Goal: Information Seeking & Learning: Learn about a topic

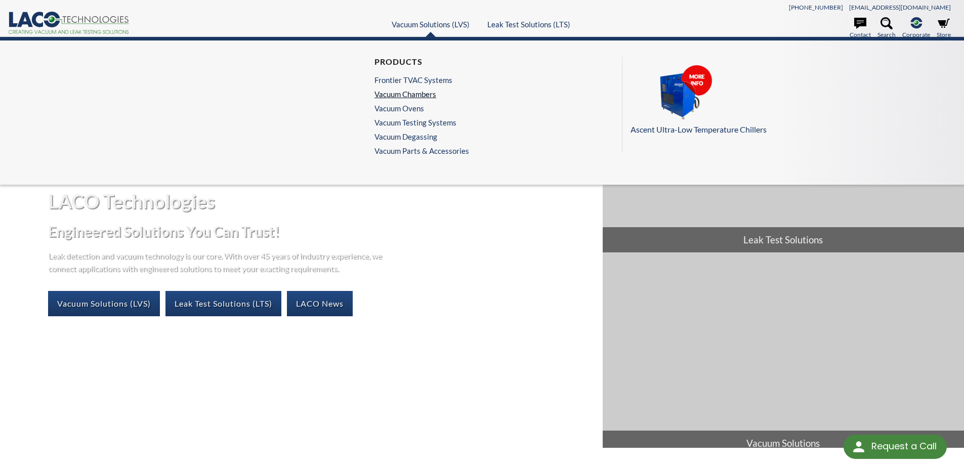
click at [245, 0] on link "Vacuum Chambers" at bounding box center [419, 94] width 90 height 9
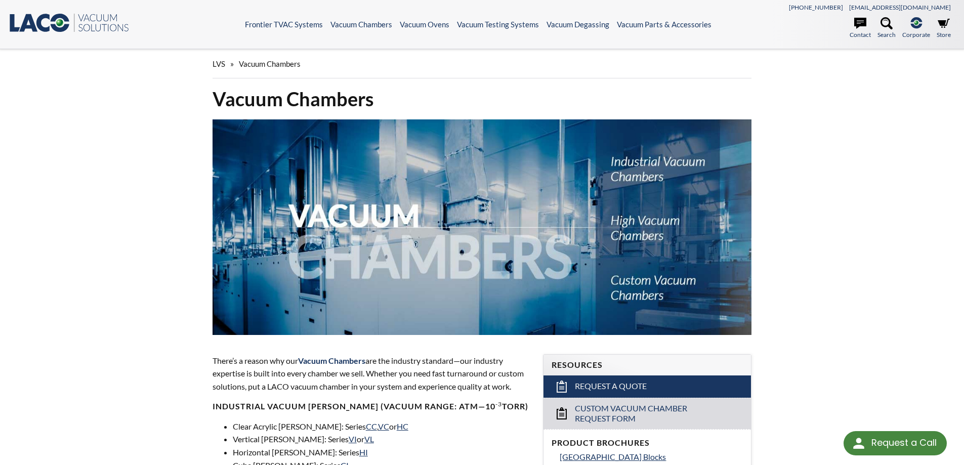
select select "Language Translate Widget"
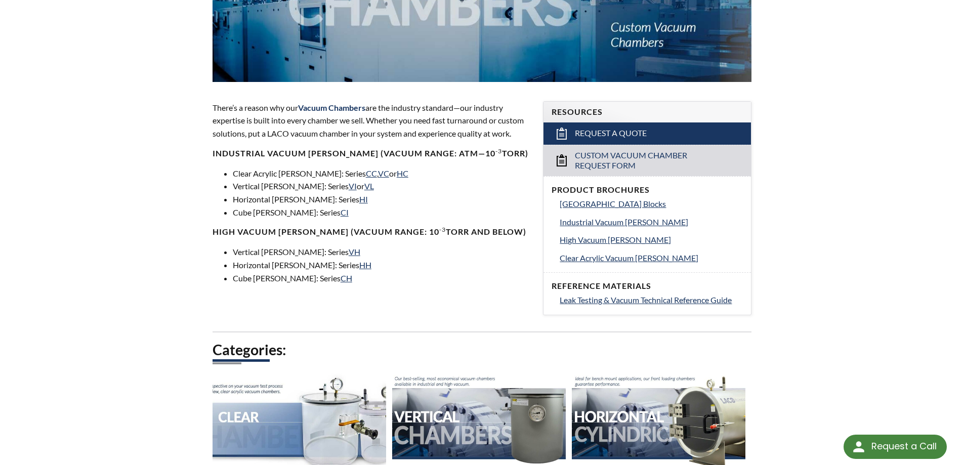
click at [187, 232] on div "Vacuum Chambers There’s a reason why our Vacuum Chambers are the industry stand…" at bounding box center [482, 234] width 648 height 800
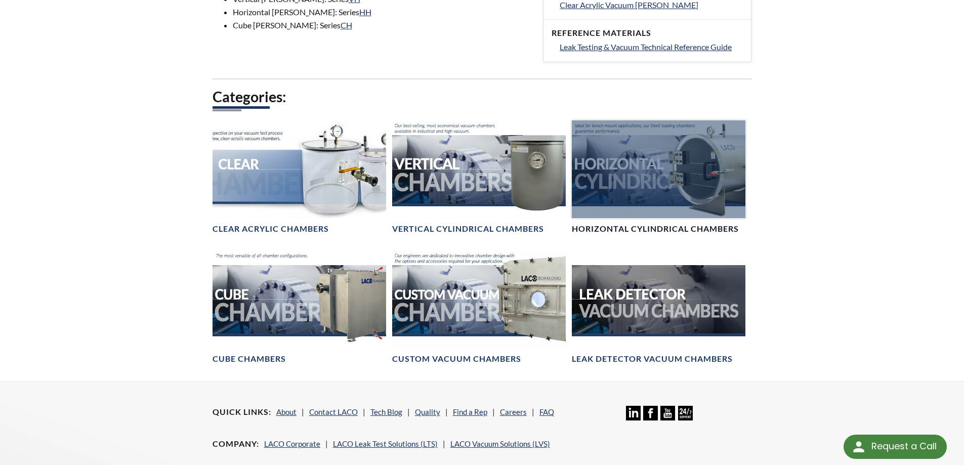
click at [644, 164] on div at bounding box center [659, 169] width 174 height 98
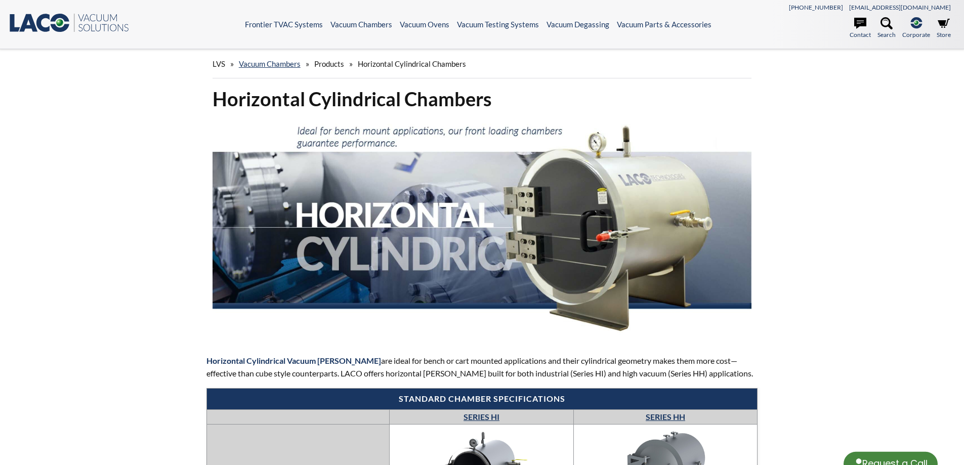
select select "Language Translate Widget"
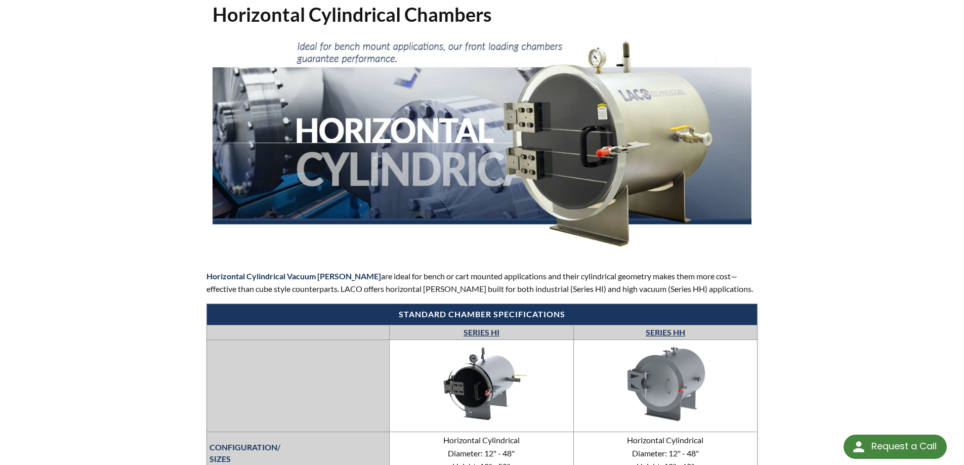
click at [190, 247] on div "Horizontal Cylindrical Chambers Horizontal Cylindrical Vacuum Chambers are idea…" at bounding box center [482, 447] width 648 height 891
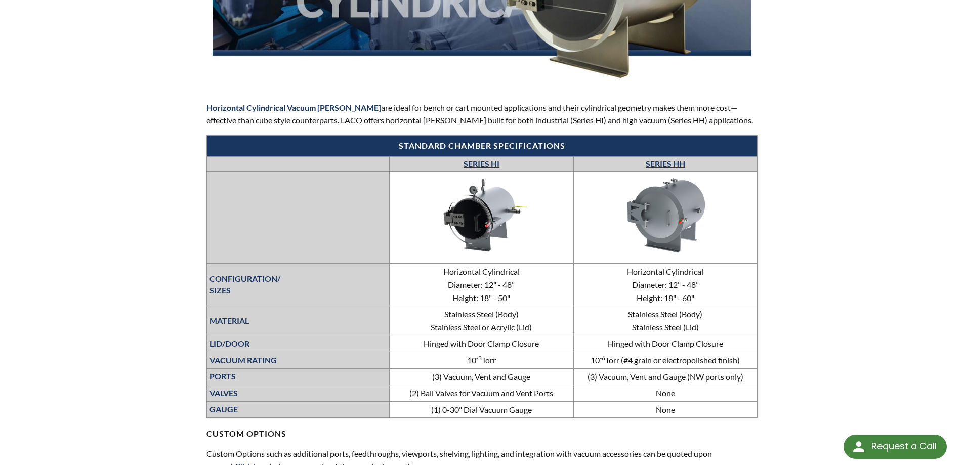
click at [178, 249] on div "Horizontal Cylindrical Chambers Horizontal Cylindrical Vacuum Chambers are idea…" at bounding box center [482, 279] width 648 height 891
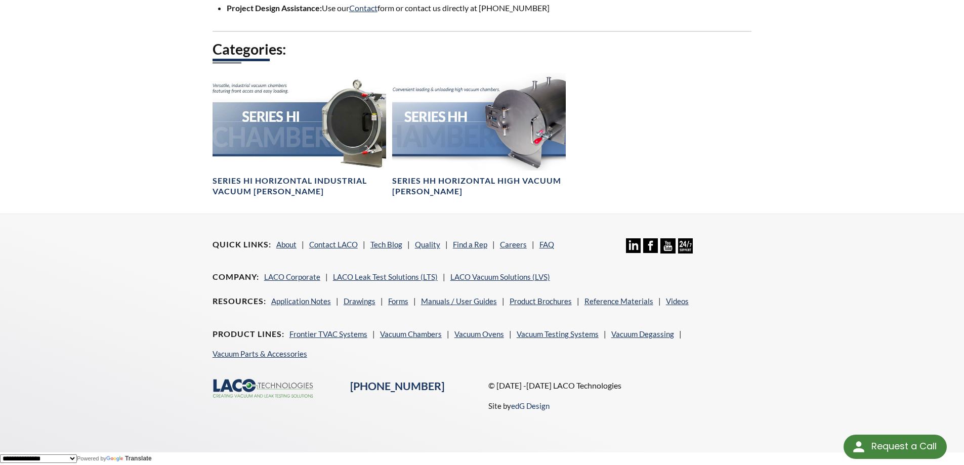
click at [164, 255] on div "Quick Links About Contact LACO Tech Blog Quality Find a Rep Careers FAQ Linkedi…" at bounding box center [482, 325] width 648 height 222
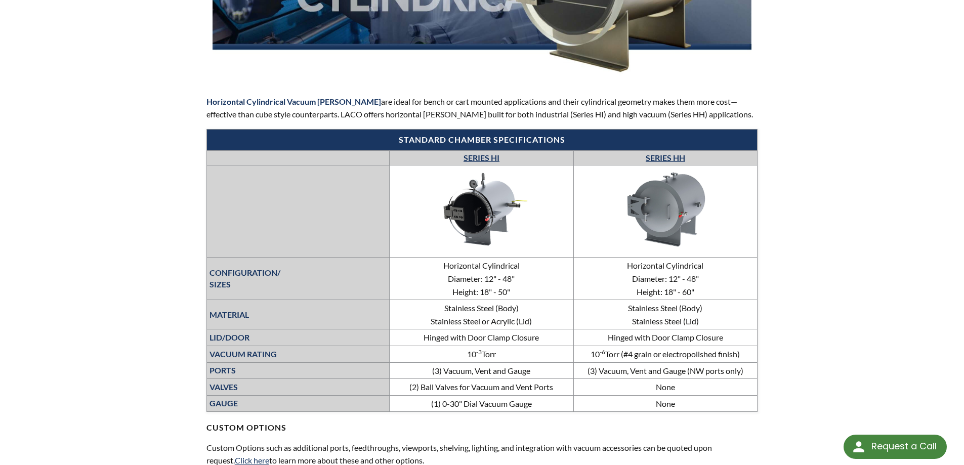
scroll to position [344, 0]
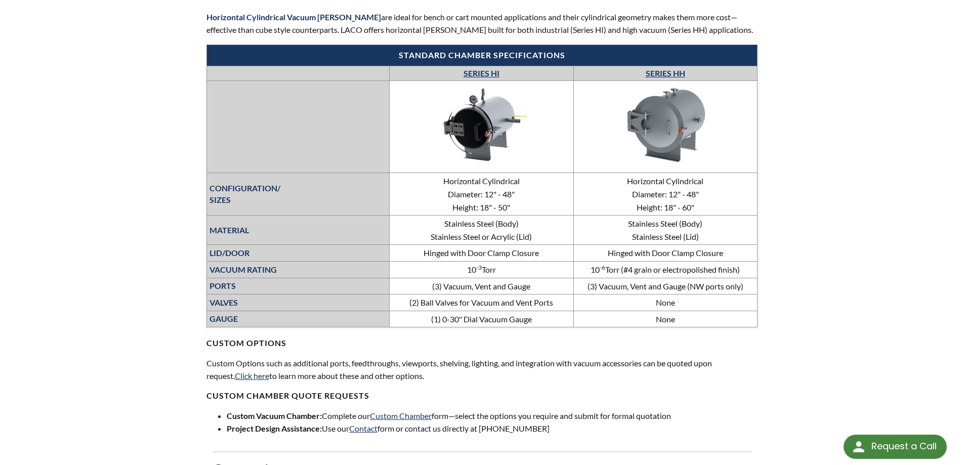
click at [154, 257] on div "LVS » Vacuum Chambers » Products » Horizontal Cylindrical Chambers Horizontal C…" at bounding box center [482, 169] width 964 height 929
click at [666, 132] on img at bounding box center [666, 125] width 152 height 86
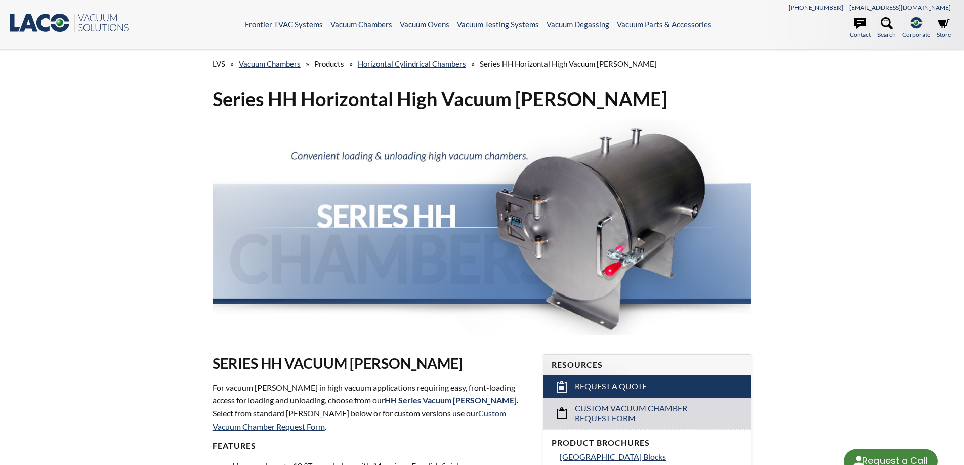
select select "Language Translate Widget"
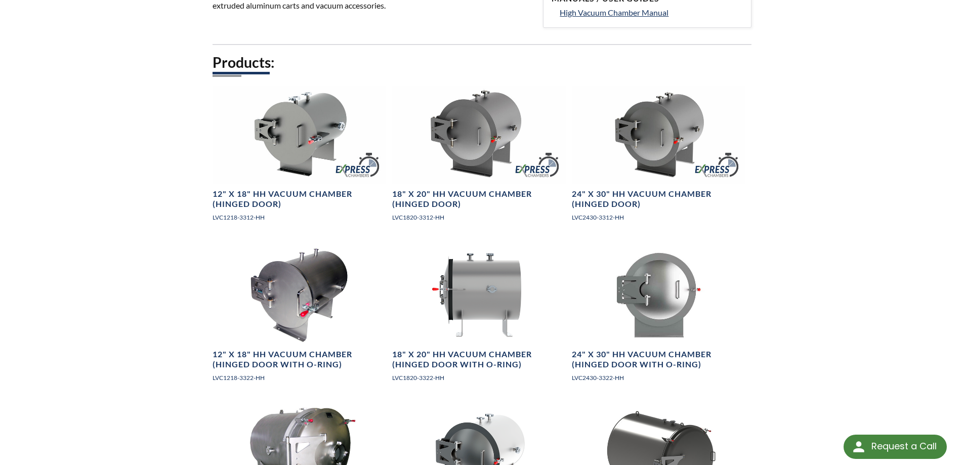
click at [144, 242] on div "LVS » Vacuum [PERSON_NAME] » Products » Horizontal Cylindrical [PERSON_NAME] » …" at bounding box center [482, 446] width 964 height 1974
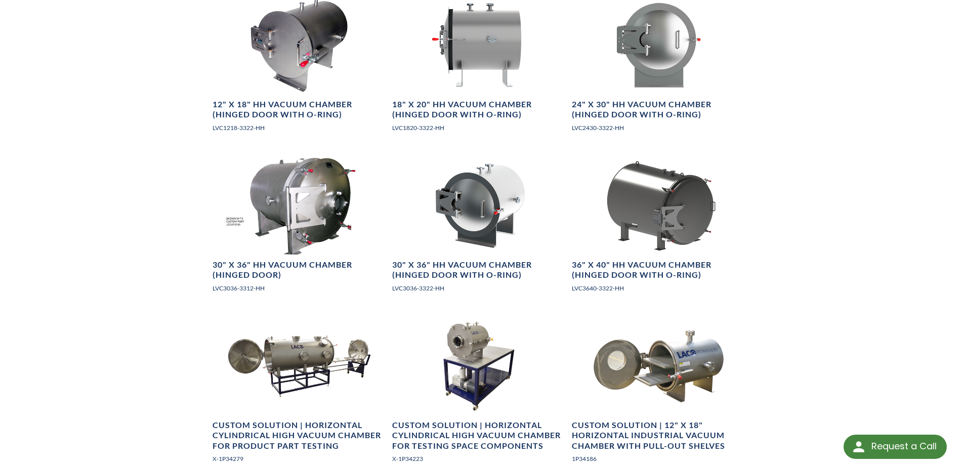
scroll to position [928, 0]
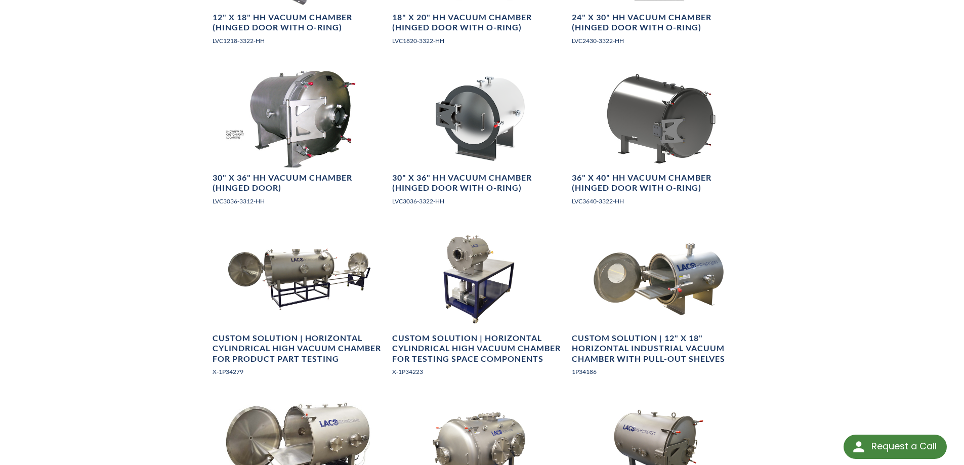
click at [139, 241] on div "LVS » Vacuum [PERSON_NAME] » Products » Horizontal Cylindrical [PERSON_NAME] » …" at bounding box center [482, 109] width 964 height 1974
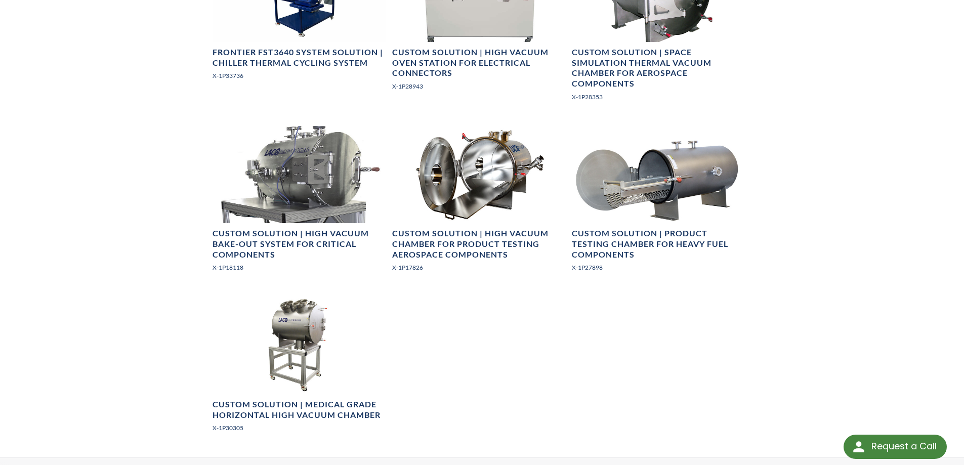
scroll to position [1603, 0]
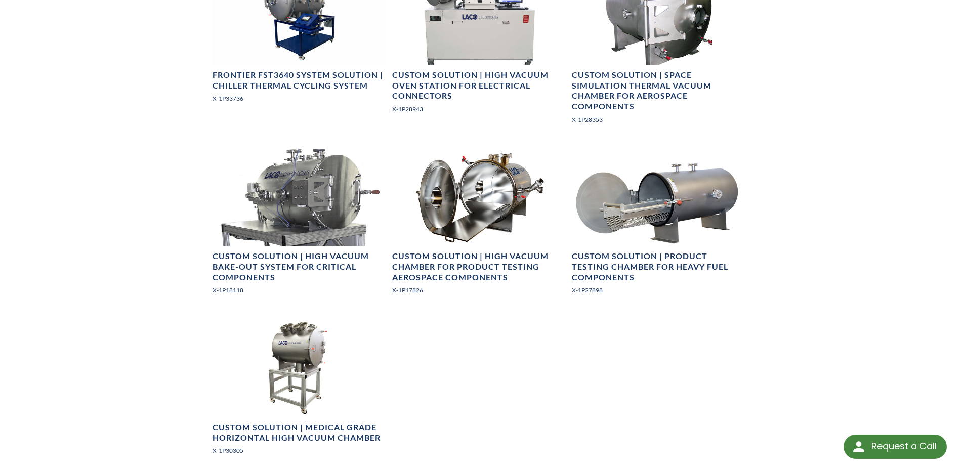
scroll to position [1518, 0]
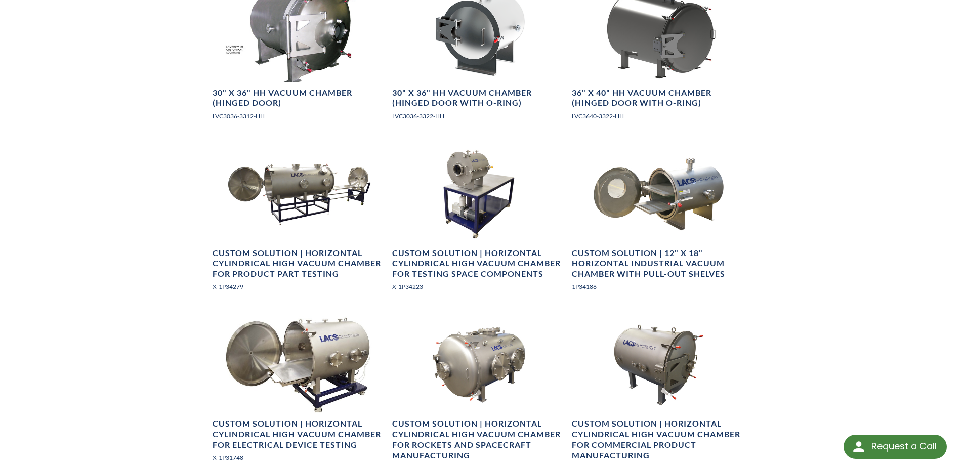
scroll to position [1012, 0]
click at [178, 344] on div "Series HH Horizontal High Vacuum Chambers SERIES HH VACUUM CHAMBERS For vacuum …" at bounding box center [482, 42] width 648 height 1936
click at [101, 193] on div "LVS » Vacuum Chambers » Products » Horizontal Cylindrical Chambers » Series HH …" at bounding box center [482, 24] width 964 height 1974
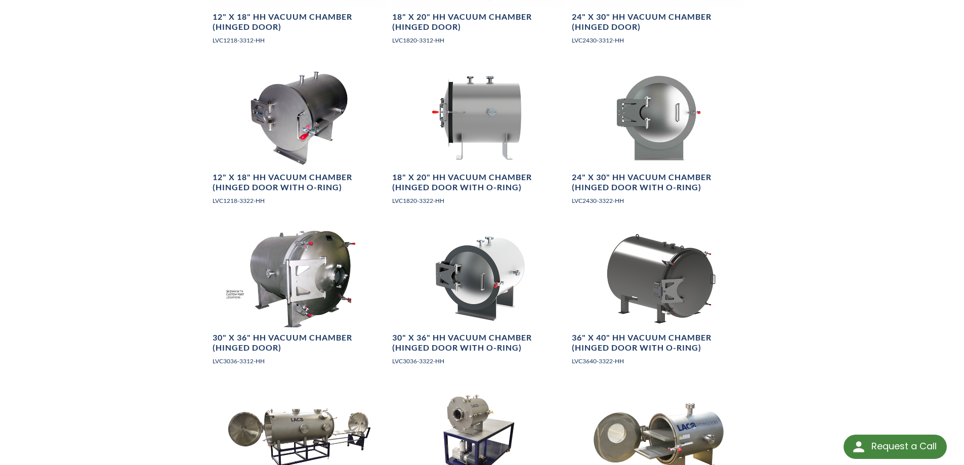
scroll to position [759, 0]
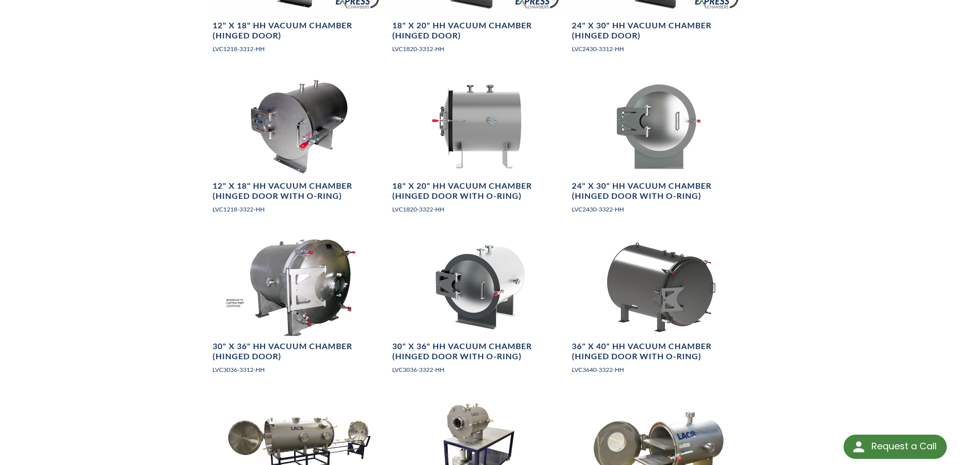
click at [92, 221] on div "LVS » Vacuum Chambers » Products » Horizontal Cylindrical Chambers » Series HH …" at bounding box center [482, 277] width 964 height 1974
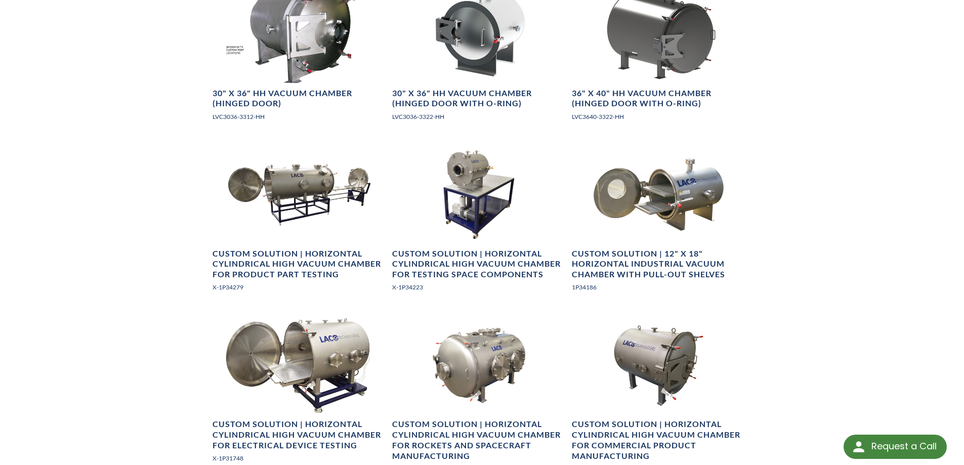
click at [95, 214] on div "LVS » Vacuum Chambers » Products » Horizontal Cylindrical Chambers » Series HH …" at bounding box center [482, 24] width 964 height 1974
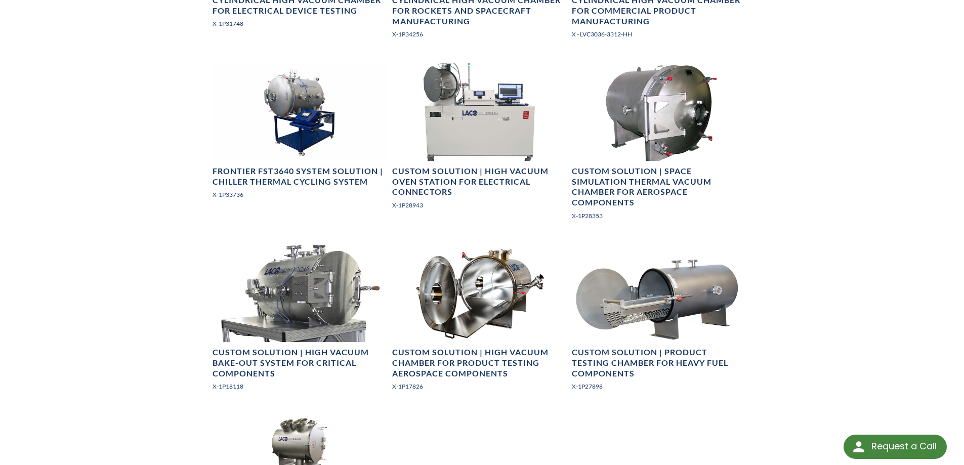
scroll to position [1518, 0]
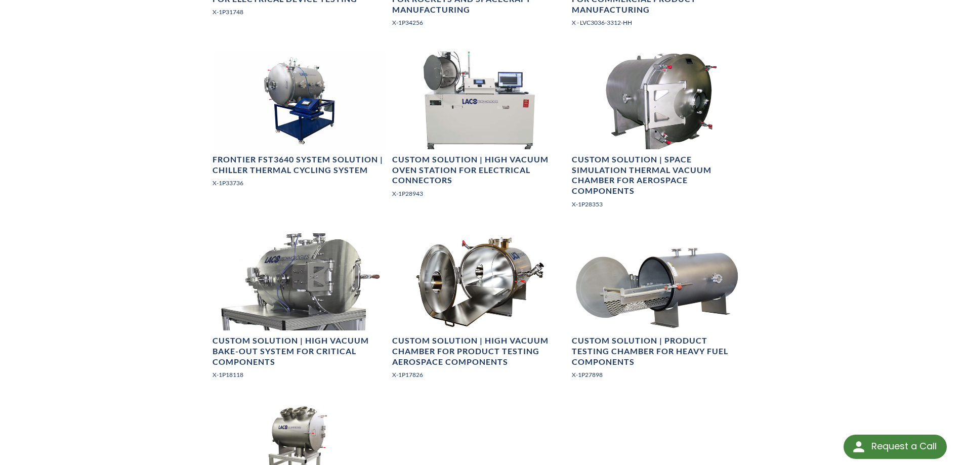
scroll to position [1434, 0]
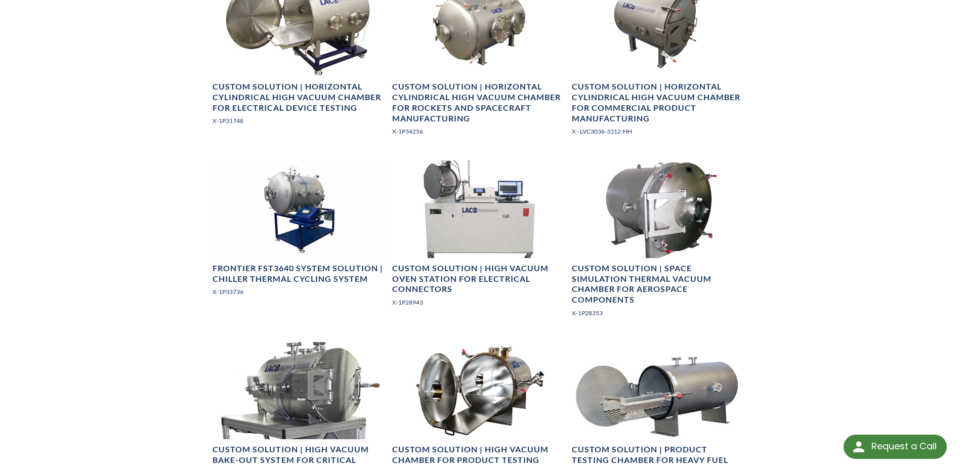
scroll to position [1265, 0]
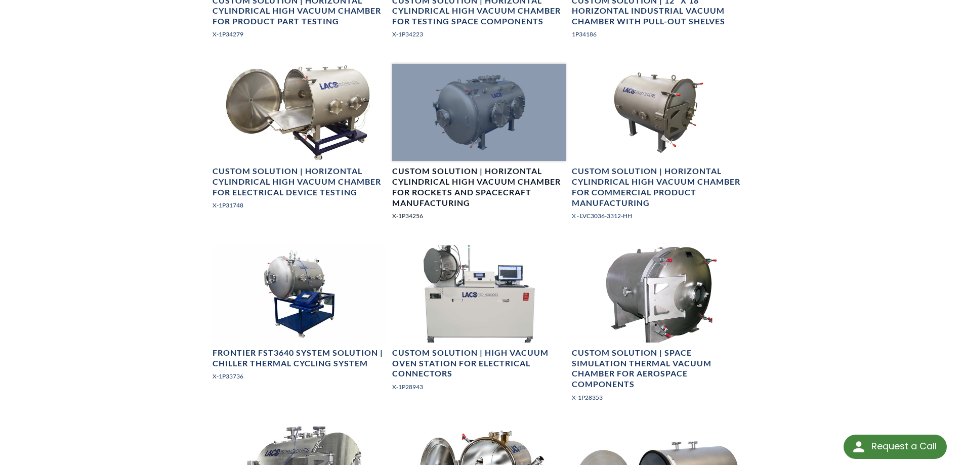
click at [464, 192] on h4 "Custom Solution | Horizontal Cylindrical High Vacuum Chamber for Rockets and Sp…" at bounding box center [479, 187] width 174 height 42
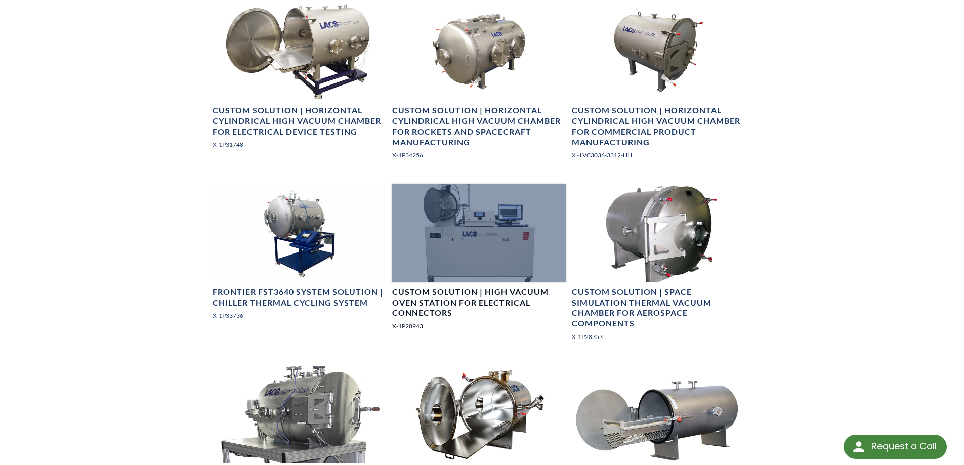
scroll to position [1351, 0]
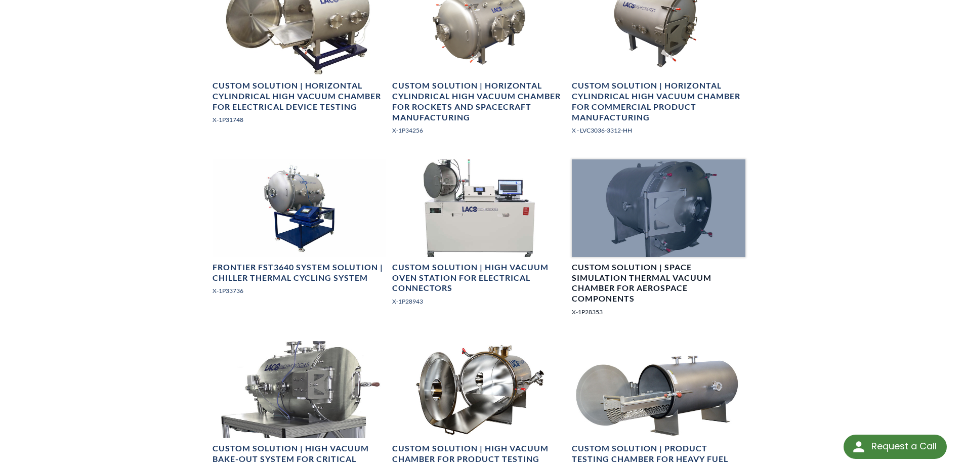
click at [638, 212] on div at bounding box center [659, 208] width 174 height 98
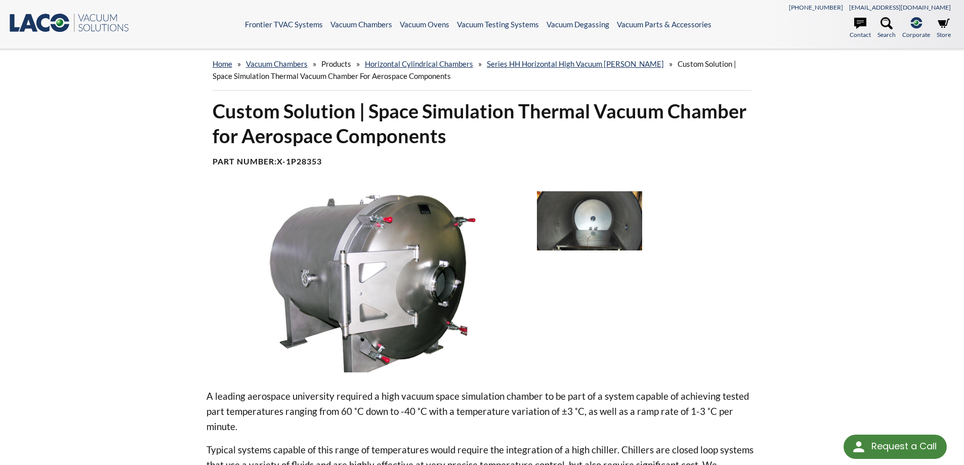
click at [589, 209] on img at bounding box center [589, 220] width 105 height 59
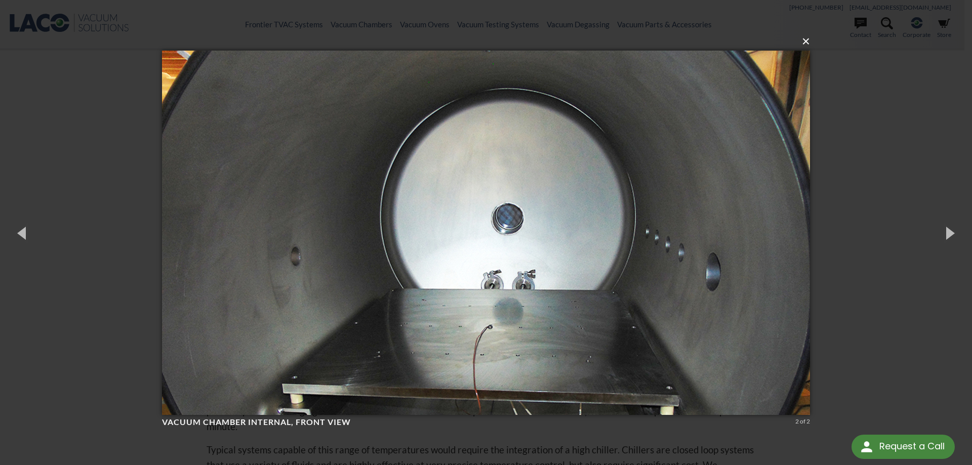
click at [802, 43] on button "×" at bounding box center [489, 41] width 648 height 22
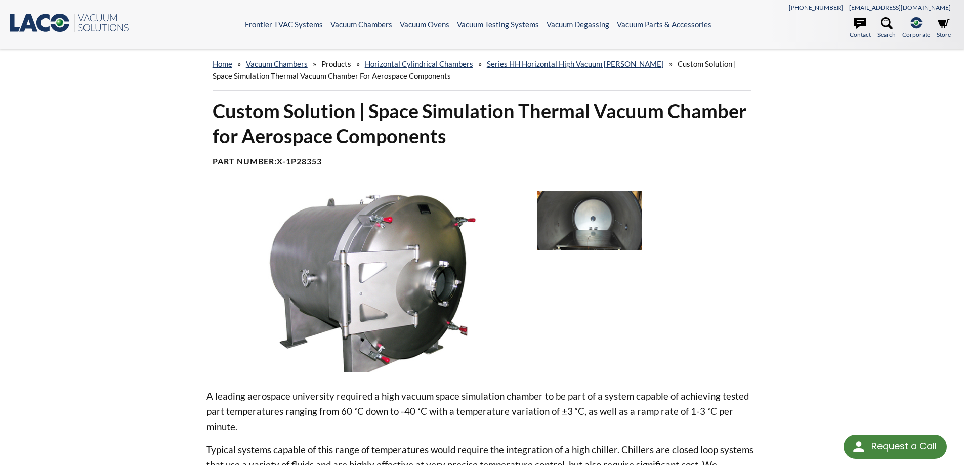
click at [802, 178] on div "Custom Solution | Space Simulation Thermal Vacuum Chamber for Aerospace Compone…" at bounding box center [482, 465] width 648 height 733
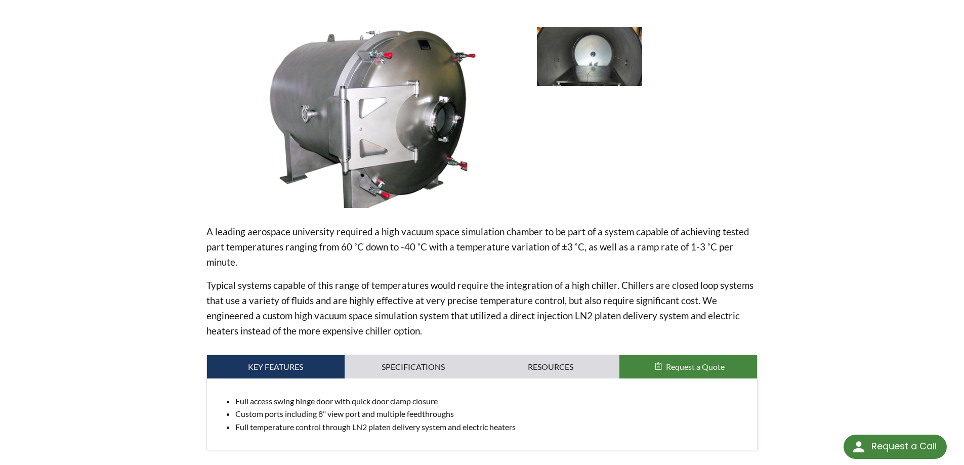
scroll to position [338, 0]
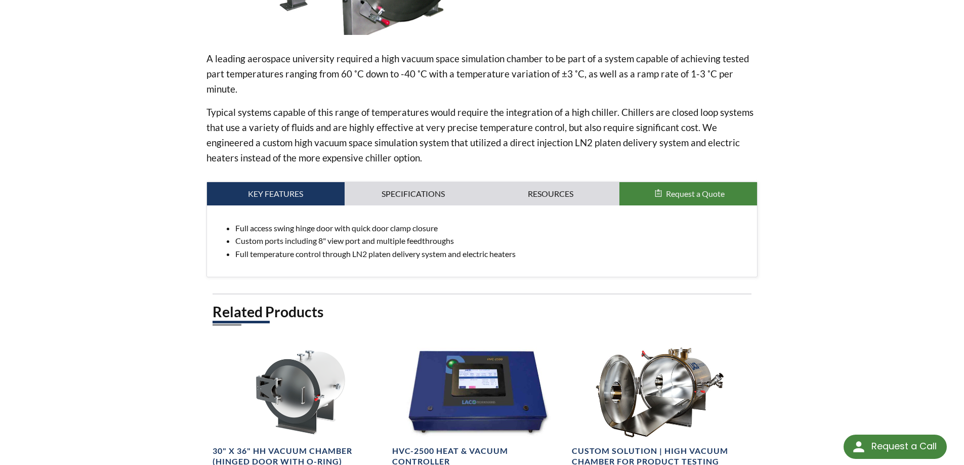
click at [132, 236] on div "home » Vacuum Chambers » Products » Horizontal Cylindrical Chambers » Series HH…" at bounding box center [482, 103] width 964 height 783
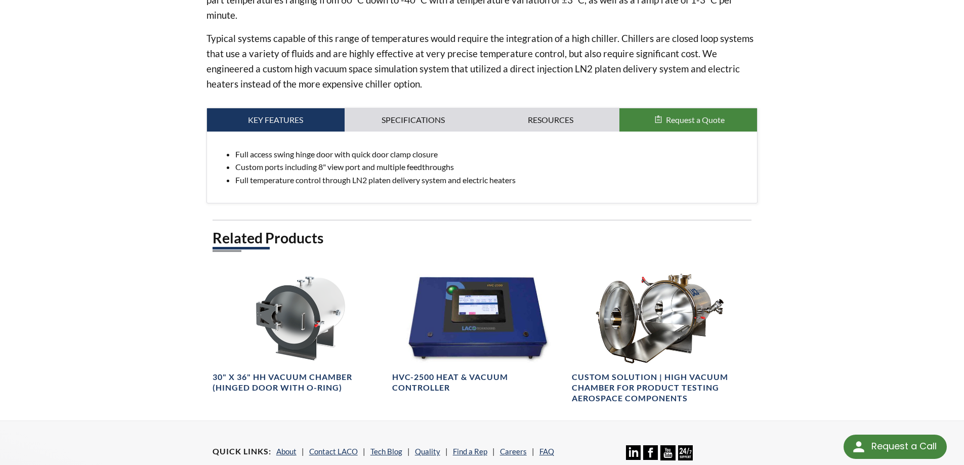
scroll to position [506, 0]
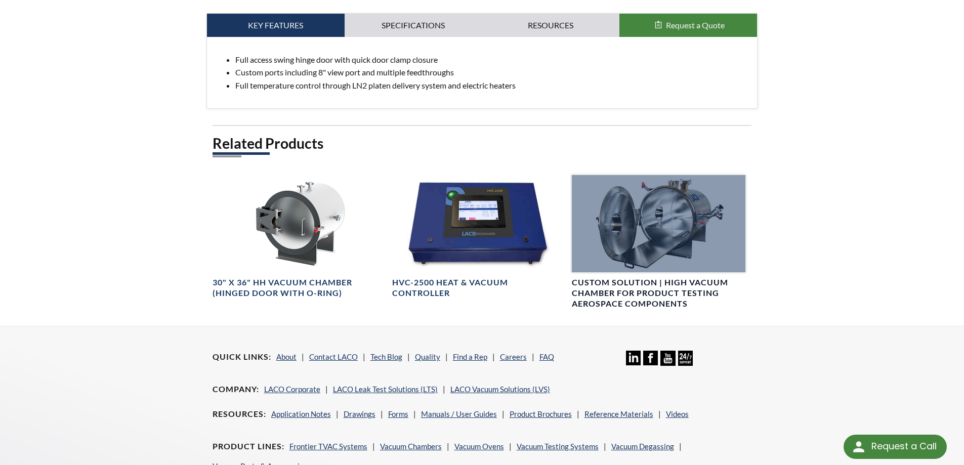
click at [681, 240] on div at bounding box center [659, 224] width 174 height 98
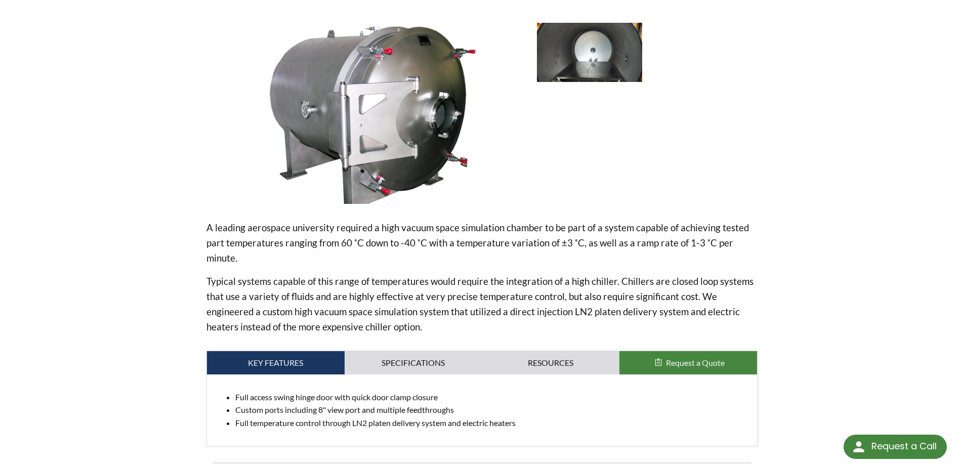
scroll to position [0, 0]
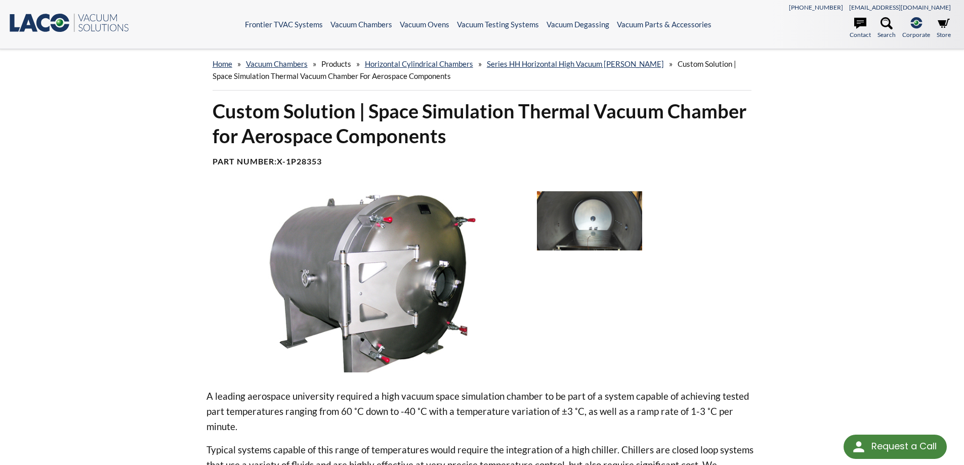
click at [588, 217] on img at bounding box center [589, 220] width 105 height 59
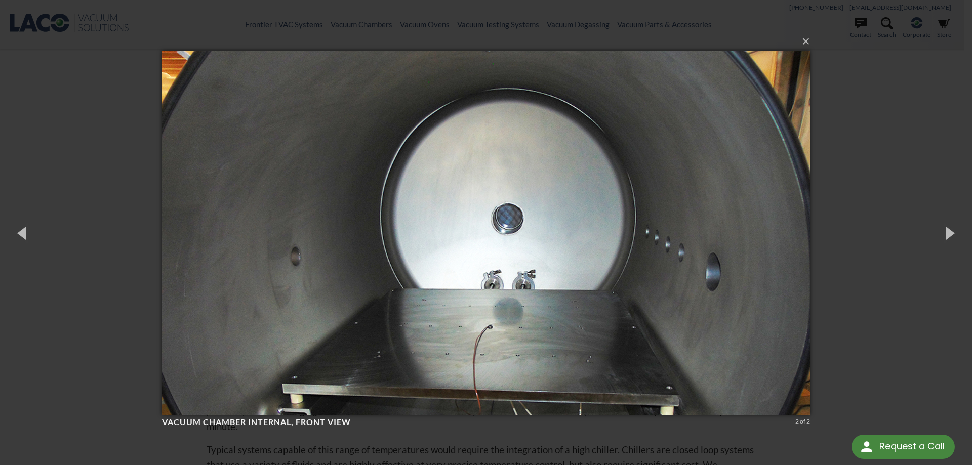
click at [596, 437] on div "× Vacuum Chamber Internal, front view 2 of 2 Loading..." at bounding box center [486, 232] width 972 height 465
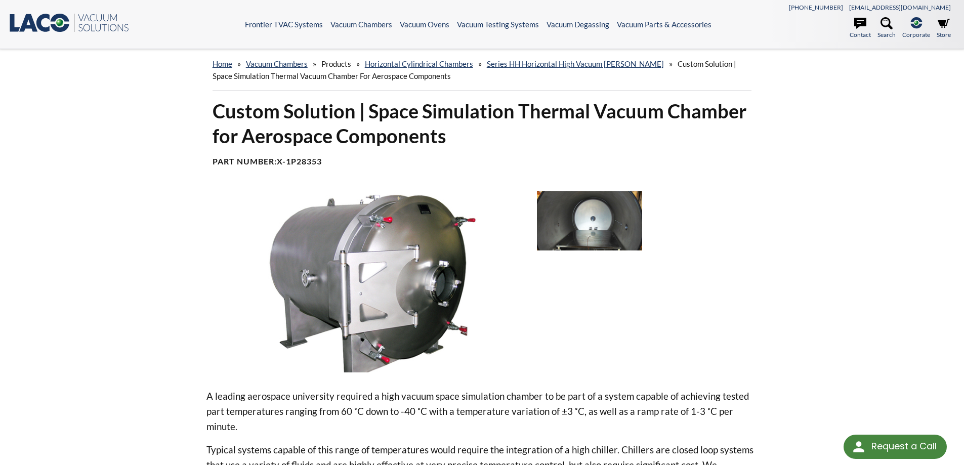
click at [740, 223] on div at bounding box center [647, 281] width 221 height 181
click at [768, 209] on div "Custom Solution | Space Simulation Thermal Vacuum Chamber for Aerospace Compone…" at bounding box center [482, 465] width 648 height 733
click at [213, 245] on img at bounding box center [367, 281] width 323 height 181
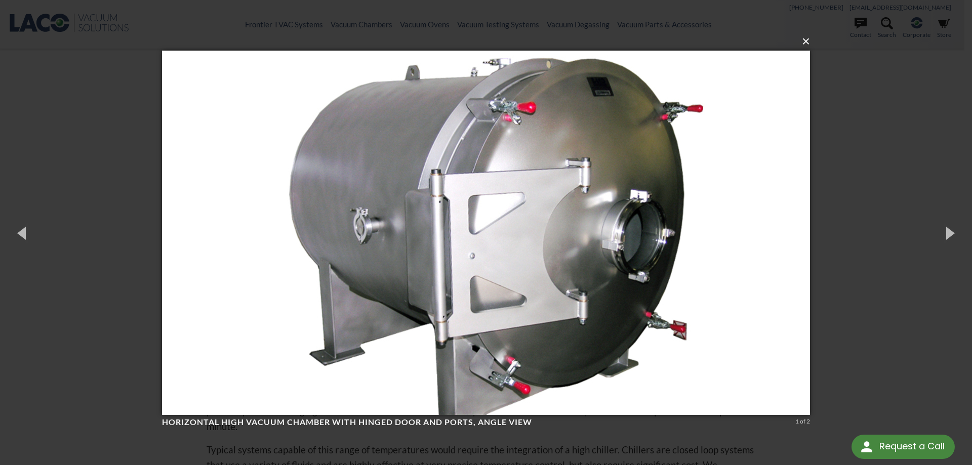
click at [804, 41] on button "×" at bounding box center [489, 41] width 648 height 22
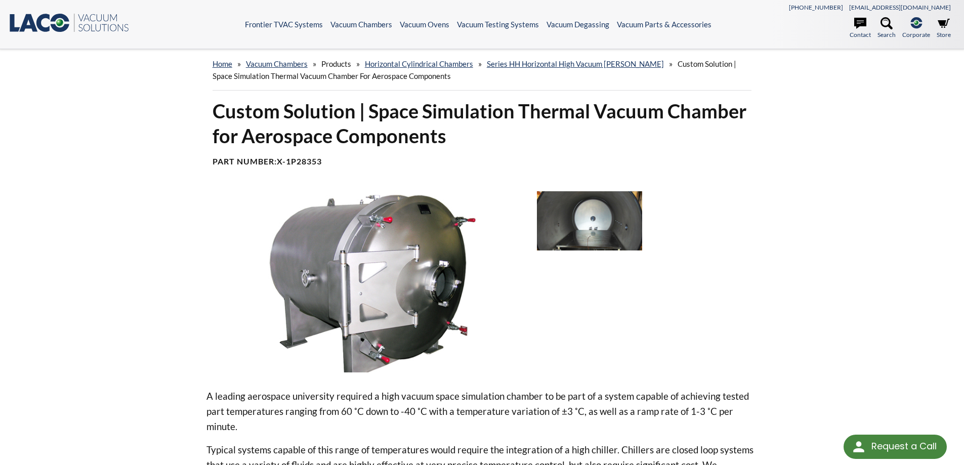
click at [823, 235] on div "home » Vacuum Chambers » Products » Horizontal Cylindrical Chambers » Series HH…" at bounding box center [482, 440] width 964 height 783
click at [129, 338] on div "home » Vacuum Chambers » Products » Horizontal Cylindrical Chambers » Series HH…" at bounding box center [482, 440] width 964 height 783
click at [768, 194] on div "Custom Solution | Space Simulation Thermal Vacuum Chamber for Aerospace Compone…" at bounding box center [482, 465] width 648 height 733
click at [171, 289] on div "Custom Solution | Space Simulation Thermal Vacuum Chamber for Aerospace Compone…" at bounding box center [482, 465] width 648 height 733
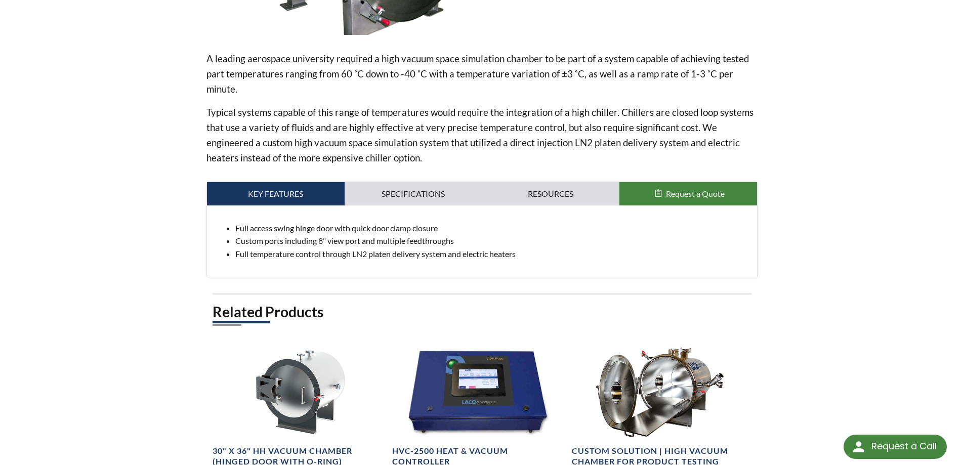
click at [132, 279] on div "home » Vacuum Chambers » Products » Horizontal Cylindrical Chambers » Series HH…" at bounding box center [482, 103] width 964 height 783
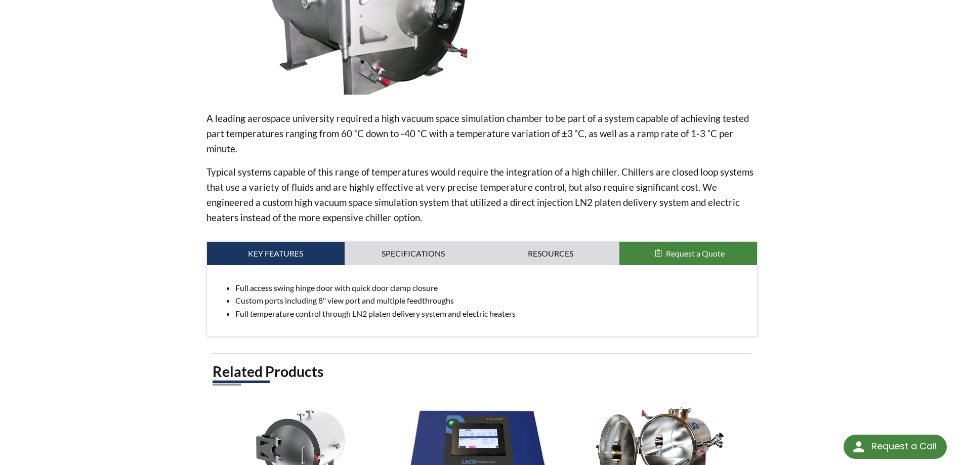
scroll to position [253, 0]
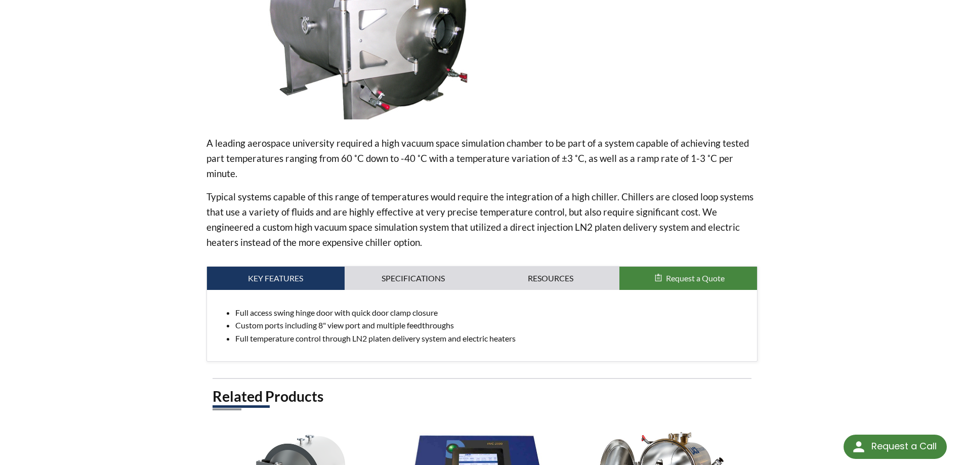
click at [132, 281] on div "home » Vacuum Chambers » Products » Horizontal Cylindrical Chambers » Series HH…" at bounding box center [482, 187] width 964 height 783
click at [801, 232] on div "Custom Solution | Space Simulation Thermal Vacuum Chamber for Aerospace Compone…" at bounding box center [482, 212] width 648 height 733
drag, startPoint x: 786, startPoint y: 244, endPoint x: 697, endPoint y: 246, distance: 89.1
click at [785, 244] on div "Custom Solution | Space Simulation Thermal Vacuum Chamber for Aerospace Compone…" at bounding box center [482, 212] width 648 height 733
click at [180, 220] on div "Custom Solution | Space Simulation Thermal Vacuum Chamber for Aerospace Compone…" at bounding box center [482, 212] width 648 height 733
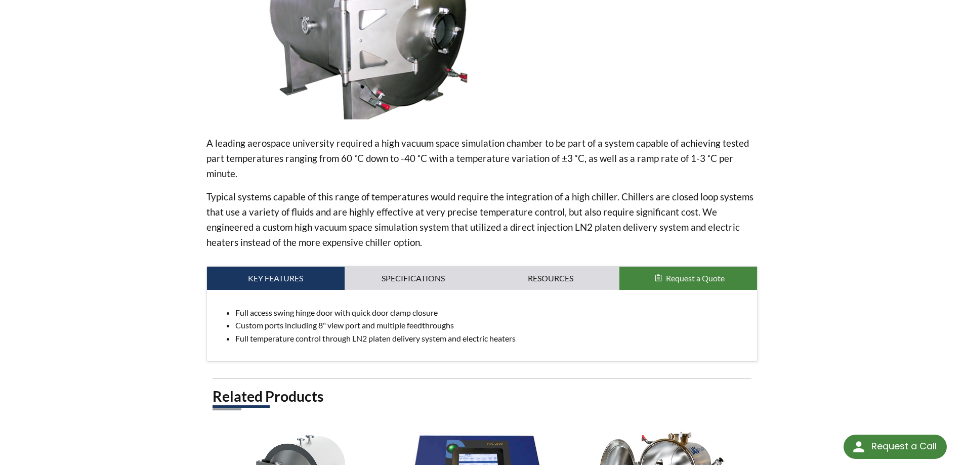
click at [185, 223] on div "Custom Solution | Space Simulation Thermal Vacuum Chamber for Aerospace Compone…" at bounding box center [482, 212] width 648 height 733
click at [180, 219] on div "Custom Solution | Space Simulation Thermal Vacuum Chamber for Aerospace Compone…" at bounding box center [482, 212] width 648 height 733
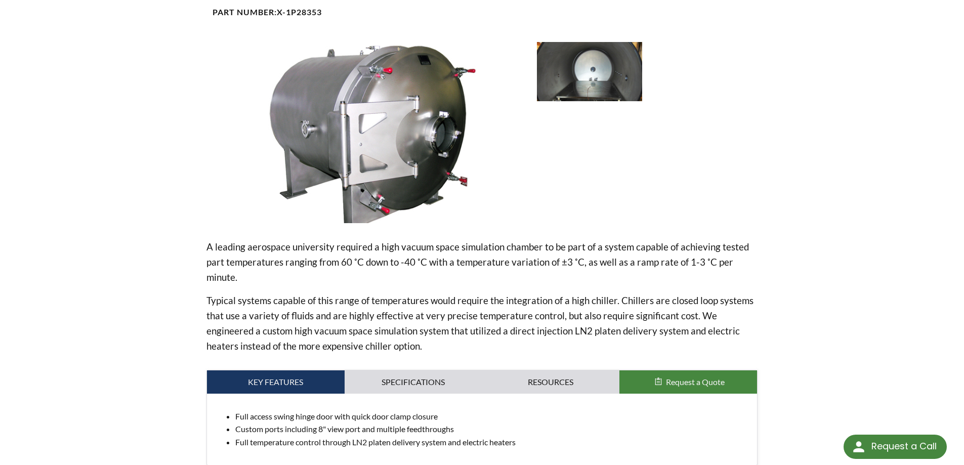
scroll to position [0, 0]
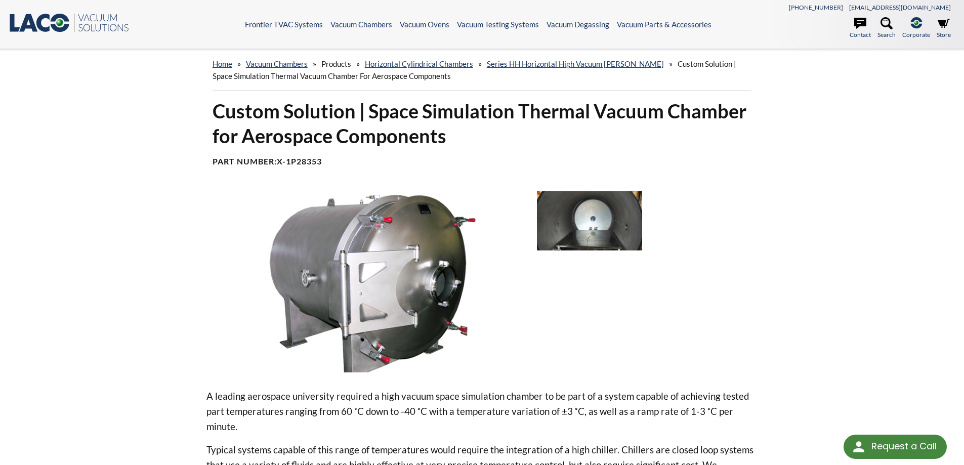
click at [179, 222] on div "Custom Solution | Space Simulation Thermal Vacuum Chamber for Aerospace Compone…" at bounding box center [482, 465] width 648 height 733
click at [178, 194] on div "Custom Solution | Space Simulation Thermal Vacuum Chamber for Aerospace Compone…" at bounding box center [482, 465] width 648 height 733
click at [849, 215] on div "home » Vacuum Chambers » Products » Horizontal Cylindrical Chambers » Series HH…" at bounding box center [482, 440] width 964 height 783
drag, startPoint x: 181, startPoint y: 226, endPoint x: 404, endPoint y: 215, distance: 222.9
click at [182, 226] on div "Custom Solution | Space Simulation Thermal Vacuum Chamber for Aerospace Compone…" at bounding box center [482, 465] width 648 height 733
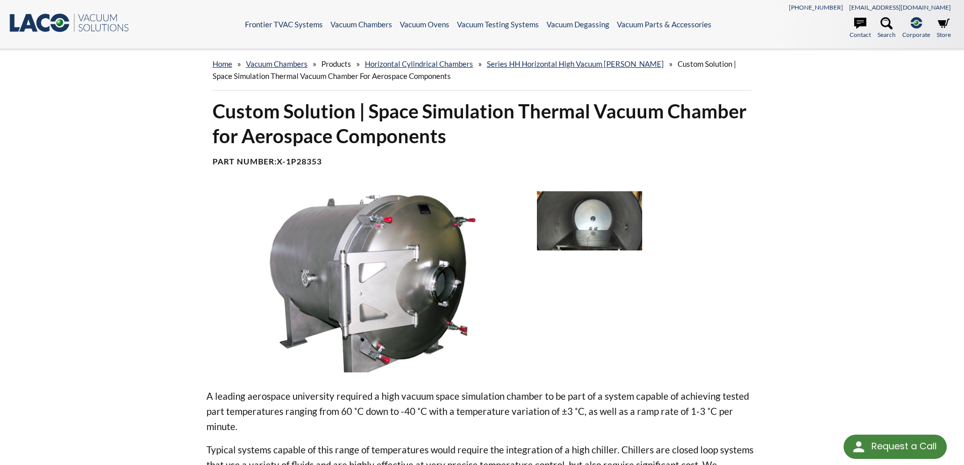
click at [749, 146] on h1 "Custom Solution | Space Simulation Thermal Vacuum Chamber for Aerospace Compone…" at bounding box center [482, 124] width 539 height 50
click at [772, 167] on div "Custom Solution | Space Simulation Thermal Vacuum Chamber for Aerospace Compone…" at bounding box center [482, 465] width 648 height 733
click at [223, 282] on img at bounding box center [367, 281] width 323 height 181
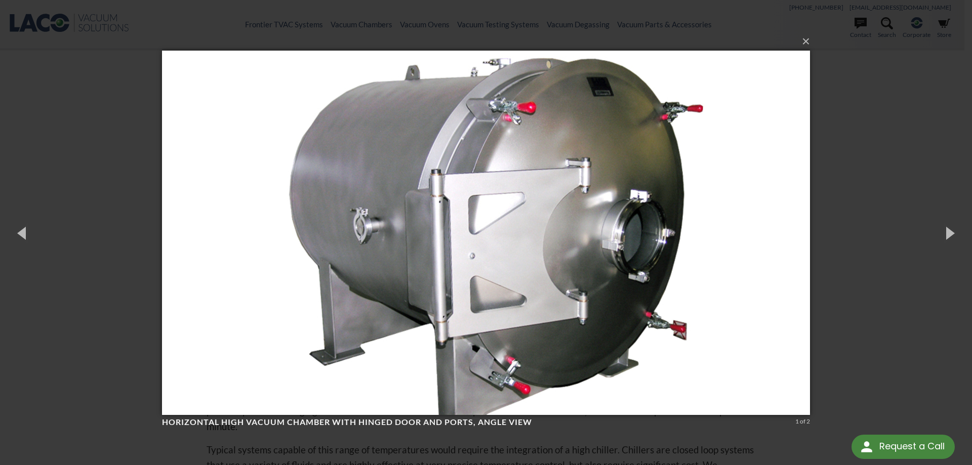
click at [137, 237] on div "× Horizontal High Vacuum Chamber with Hinged Door and Ports, angle view 1 of 2 …" at bounding box center [486, 232] width 972 height 465
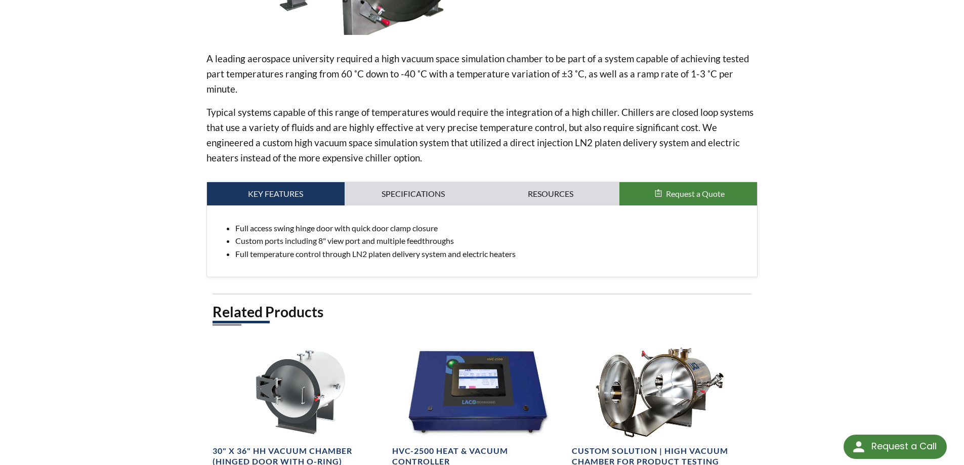
click at [172, 273] on div "Custom Solution | Space Simulation Thermal Vacuum Chamber for Aerospace Compone…" at bounding box center [482, 127] width 648 height 733
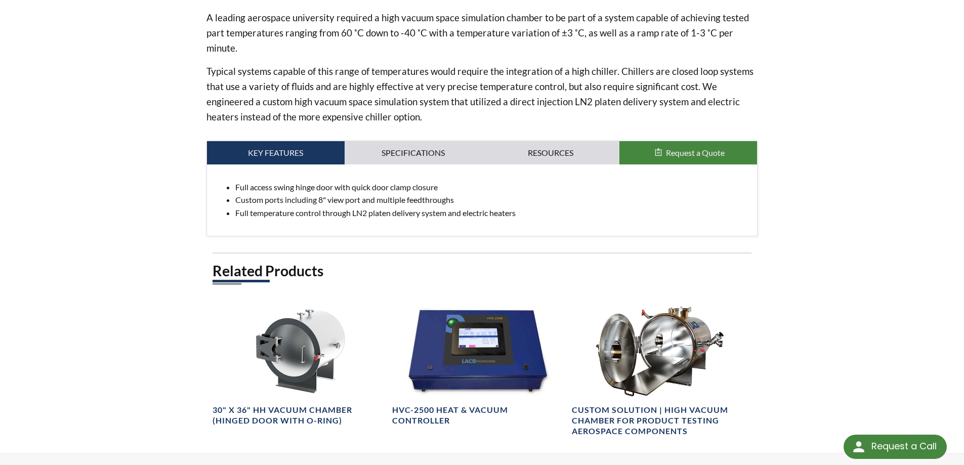
scroll to position [506, 0]
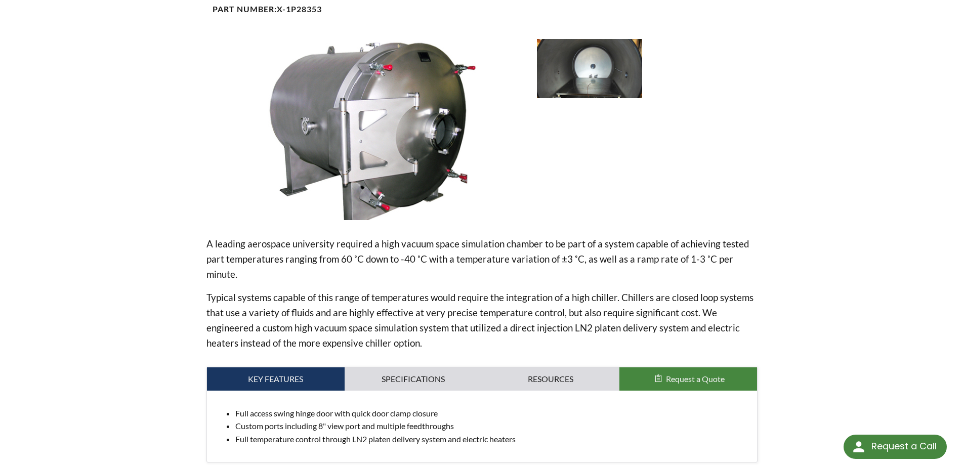
scroll to position [0, 0]
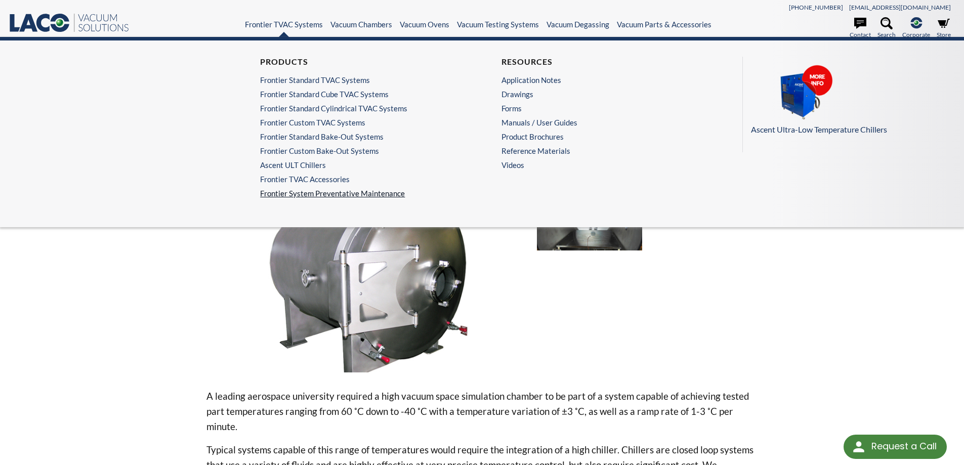
click at [281, 189] on link "Frontier System Preventative Maintenance" at bounding box center [361, 193] width 202 height 9
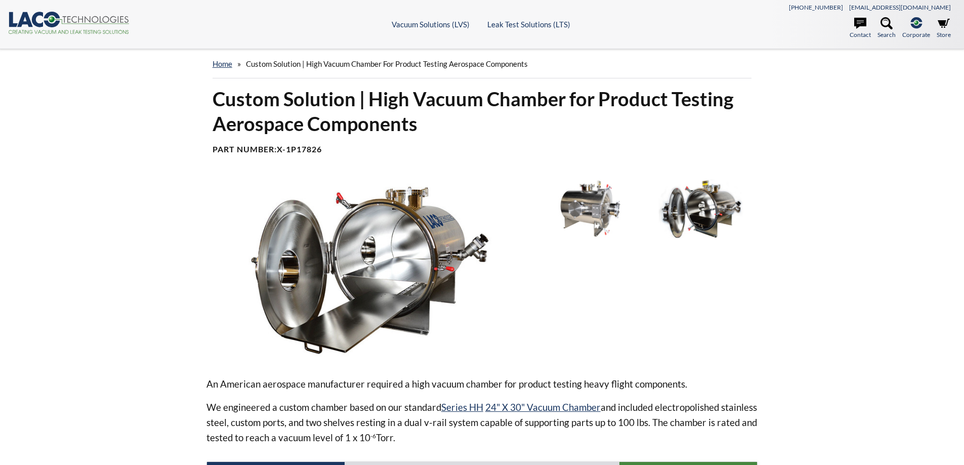
select select "Language Translate Widget"
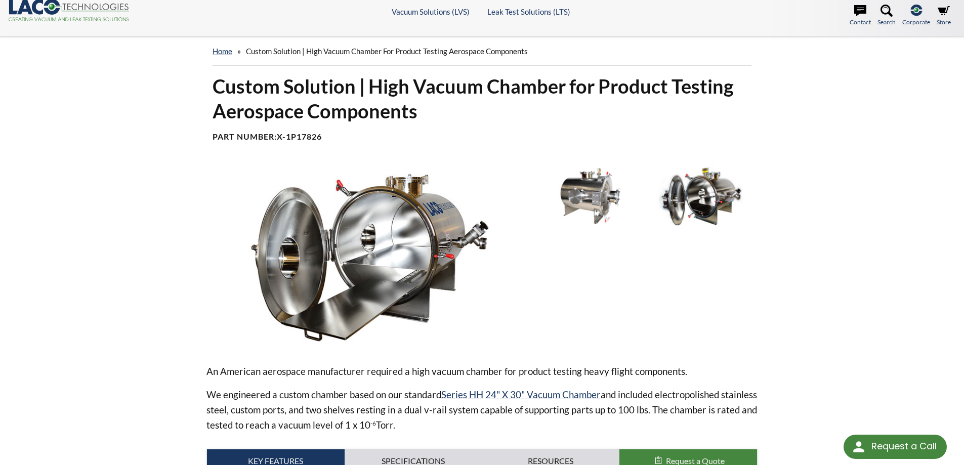
scroll to position [85, 0]
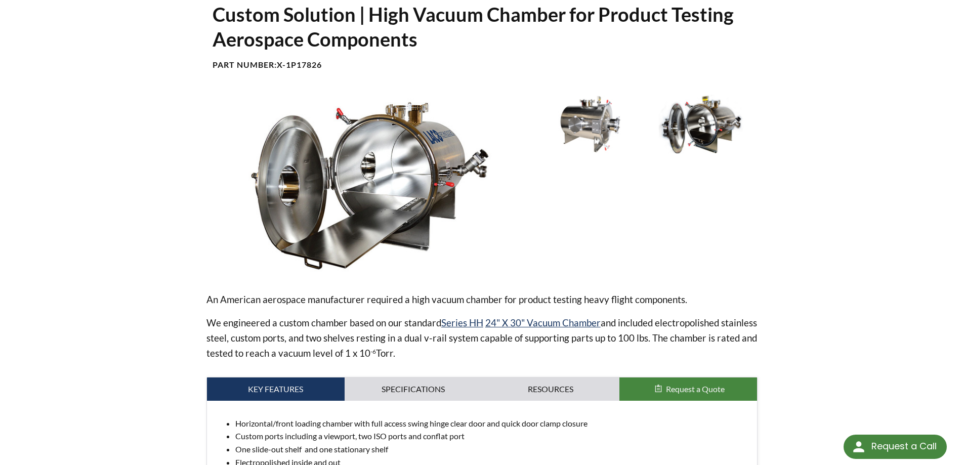
click at [151, 276] on div "home » Custom Solution | High Vacuum Chamber for Product Testing Aerospace Comp…" at bounding box center [482, 329] width 964 height 728
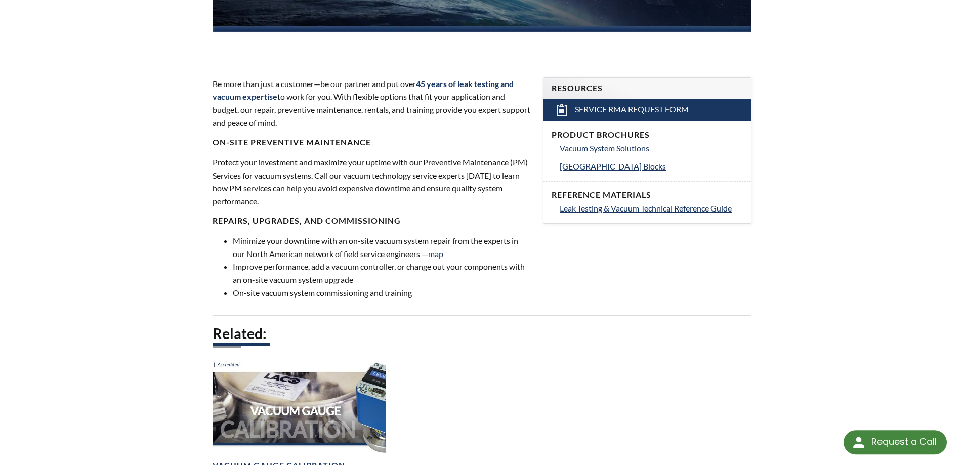
select select "Language Translate Widget"
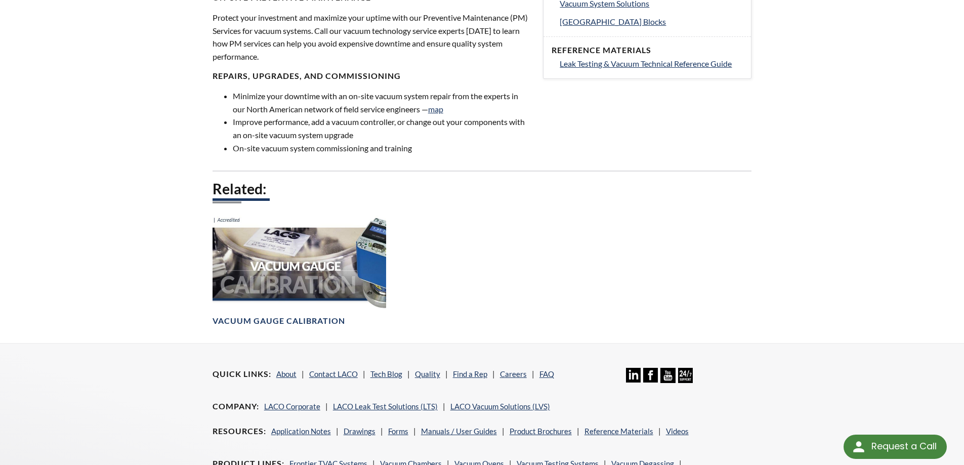
click at [167, 202] on div "Frontier System Preventative Maintenance Be more than just a customer—be our pa…" at bounding box center [482, 4] width 648 height 678
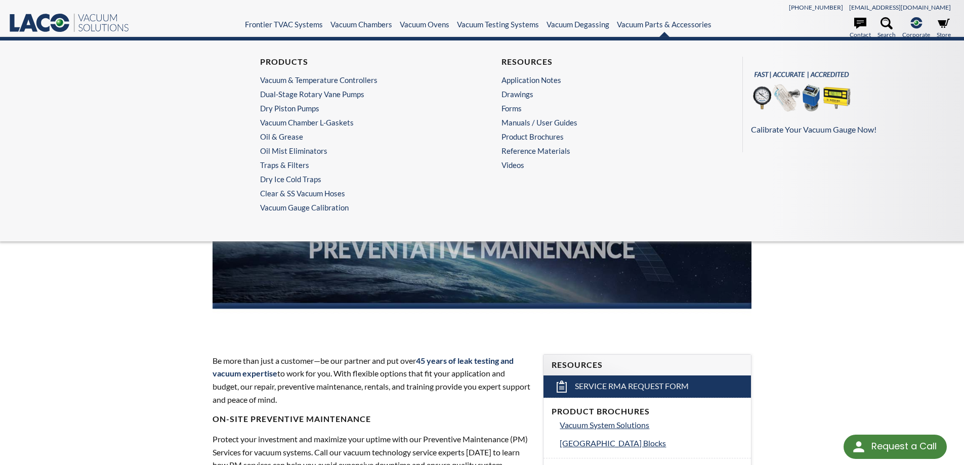
click at [254, 222] on div "Products Vacuum & Temperature Controllers Dual-Stage Rotary Vane Pumps Dry Pist…" at bounding box center [482, 139] width 964 height 204
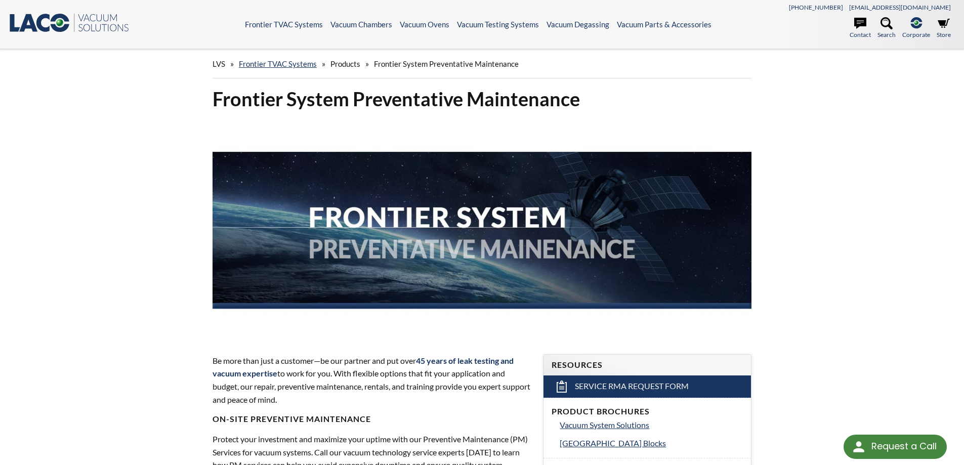
click at [822, 255] on div "LVS » Frontier TVAC Systems » Products » Frontier System Preventative Maintenan…" at bounding box center [482, 407] width 964 height 716
